Goal: Browse casually

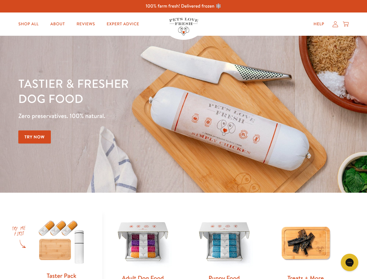
click at [183, 139] on div "Tastier & fresher dog food Zero preservatives. 100% natural. Try Now" at bounding box center [128, 114] width 220 height 77
click at [349, 262] on icon "Gorgias live chat" at bounding box center [349, 262] width 6 height 6
